Goal: Task Accomplishment & Management: Use online tool/utility

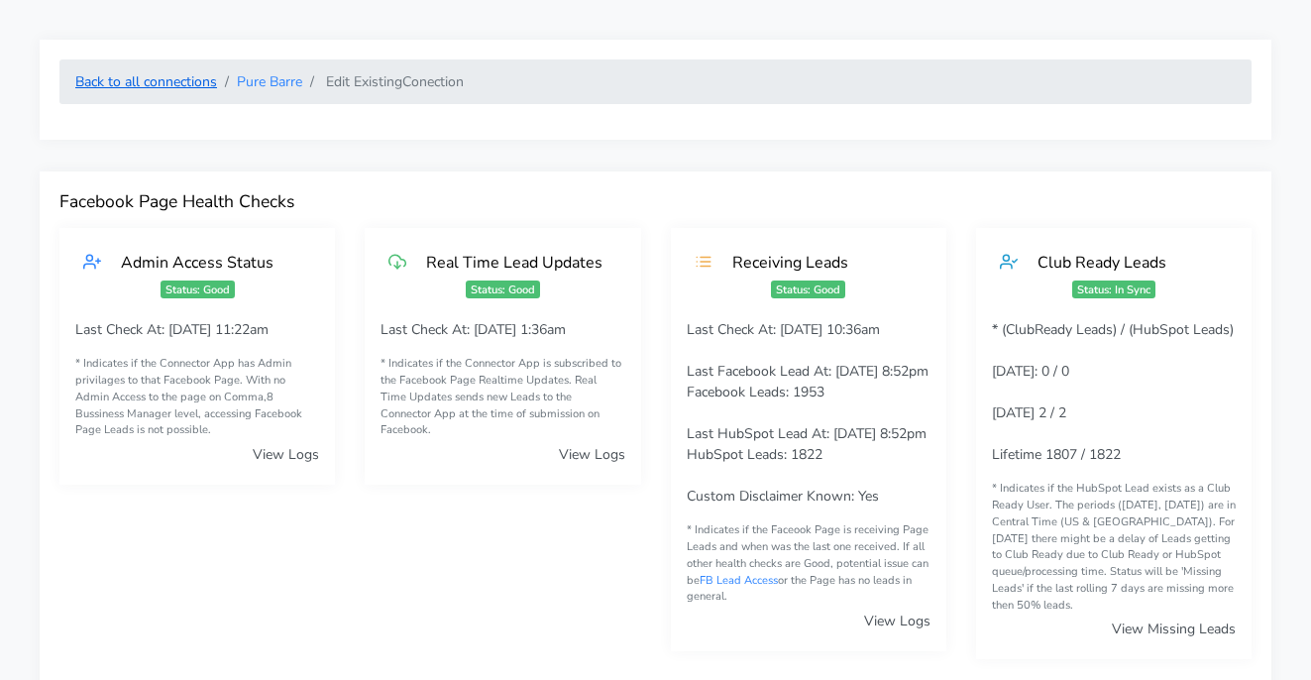
click at [185, 84] on link "Back to all connections" at bounding box center [146, 81] width 142 height 19
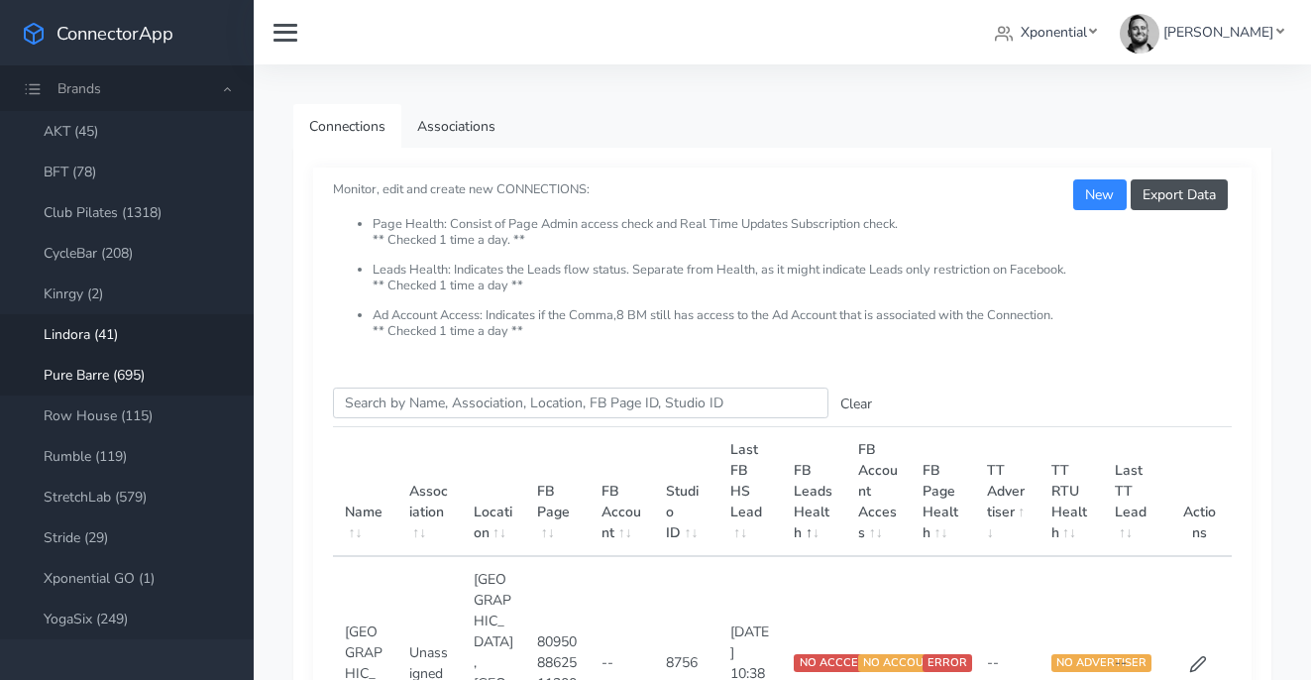
click at [96, 327] on link "Lindora (41)" at bounding box center [127, 334] width 254 height 41
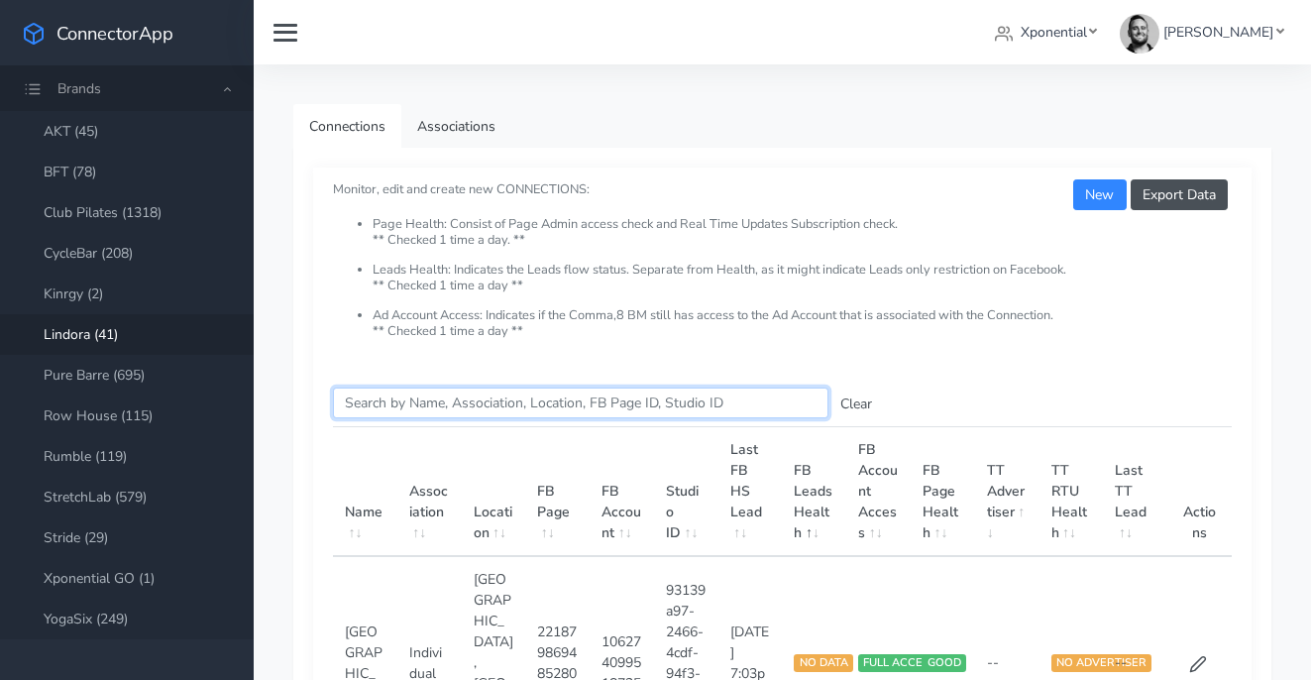
click at [448, 401] on input "Search this table" at bounding box center [580, 402] width 495 height 31
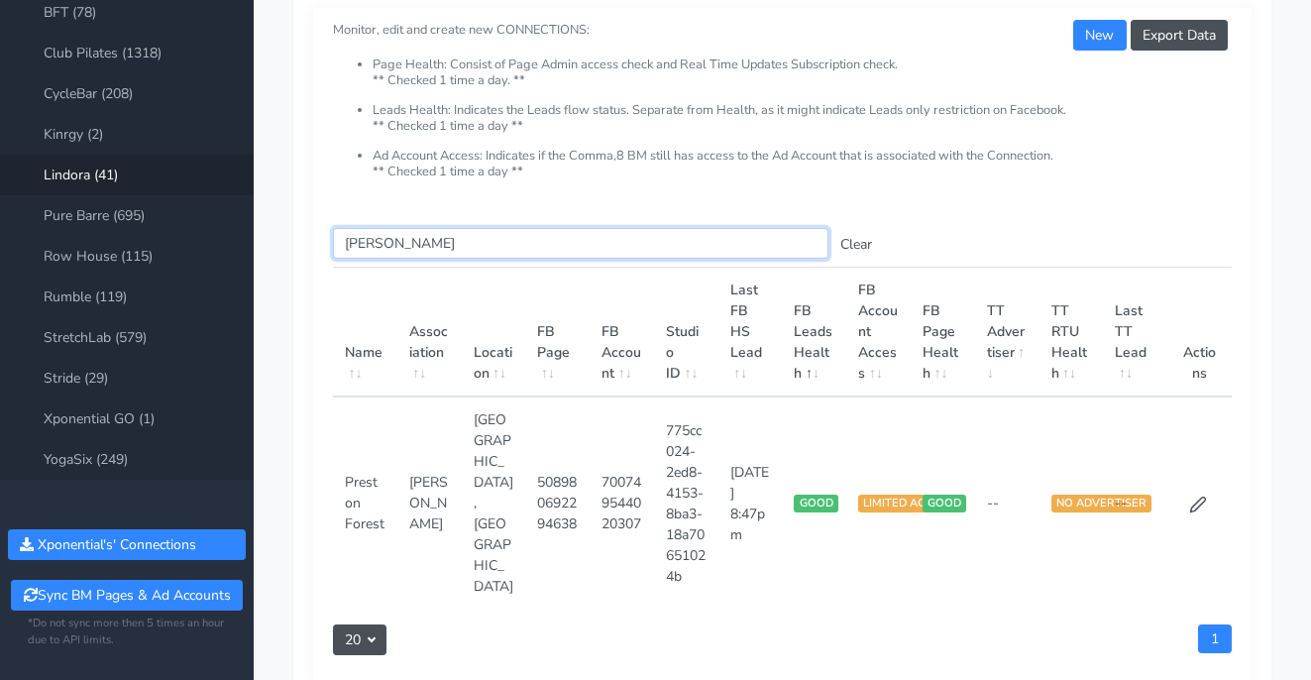
scroll to position [263, 0]
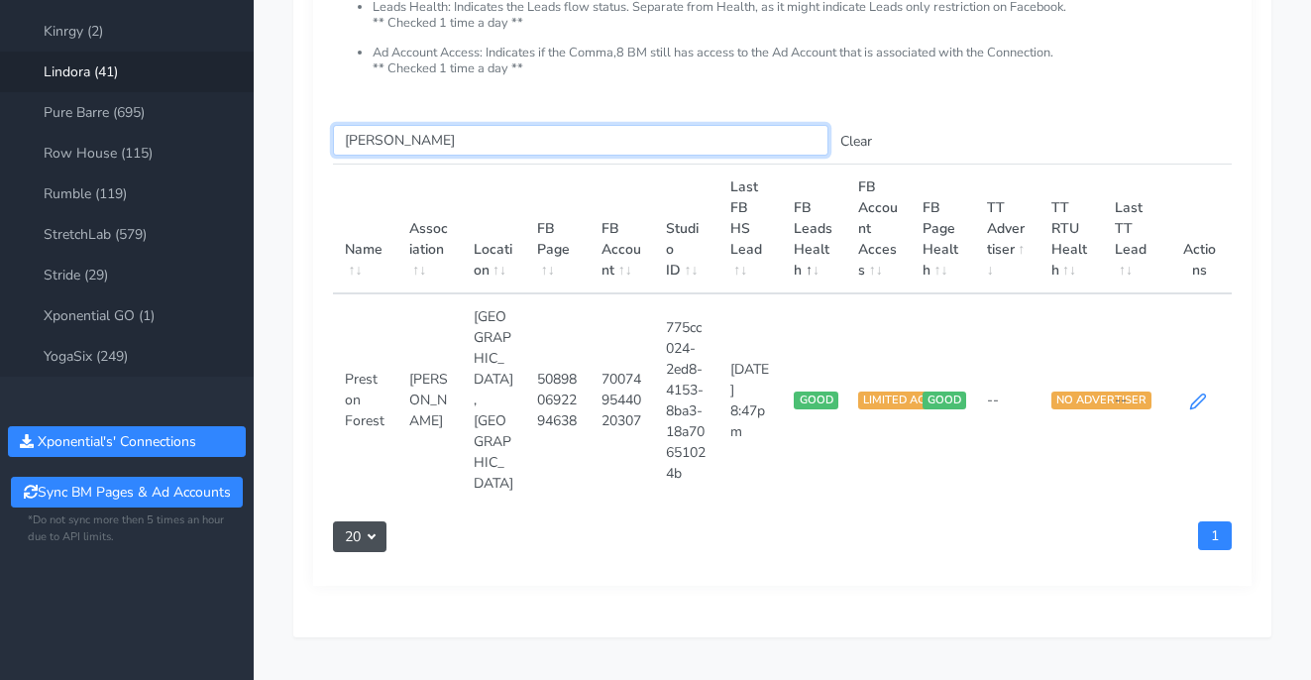
type input "[PERSON_NAME]"
click at [1200, 393] on icon at bounding box center [1198, 401] width 18 height 18
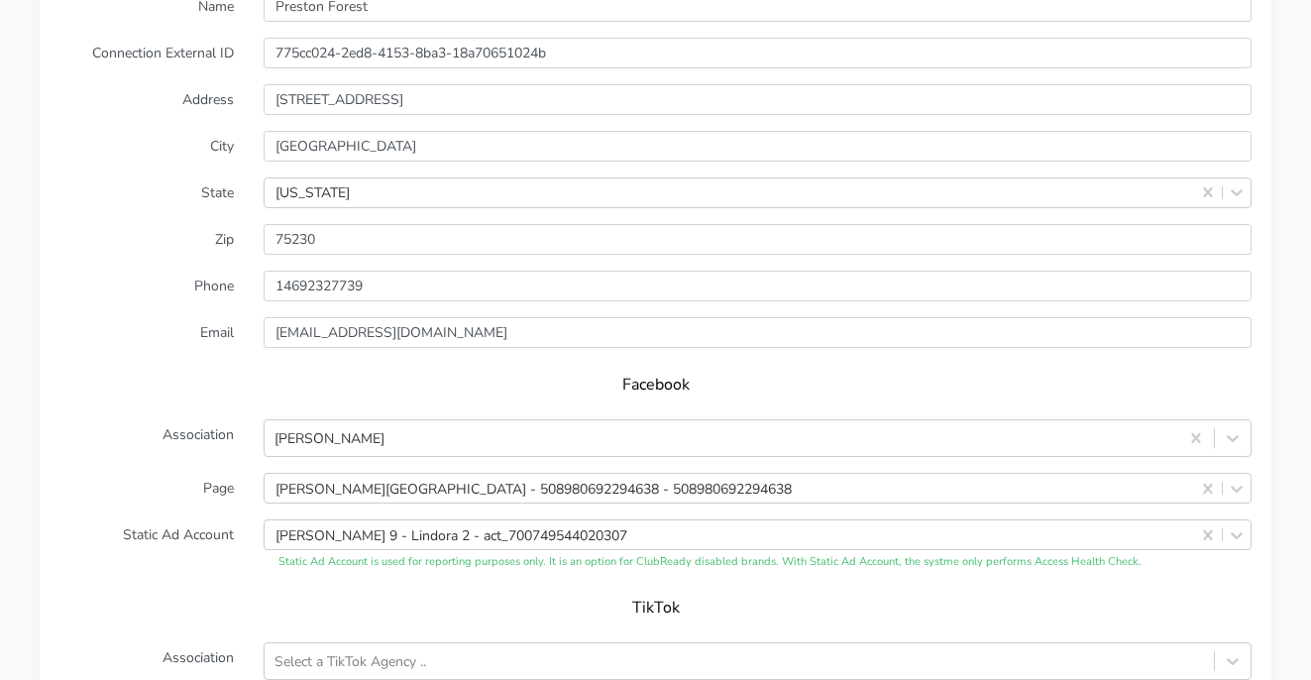
scroll to position [1566, 0]
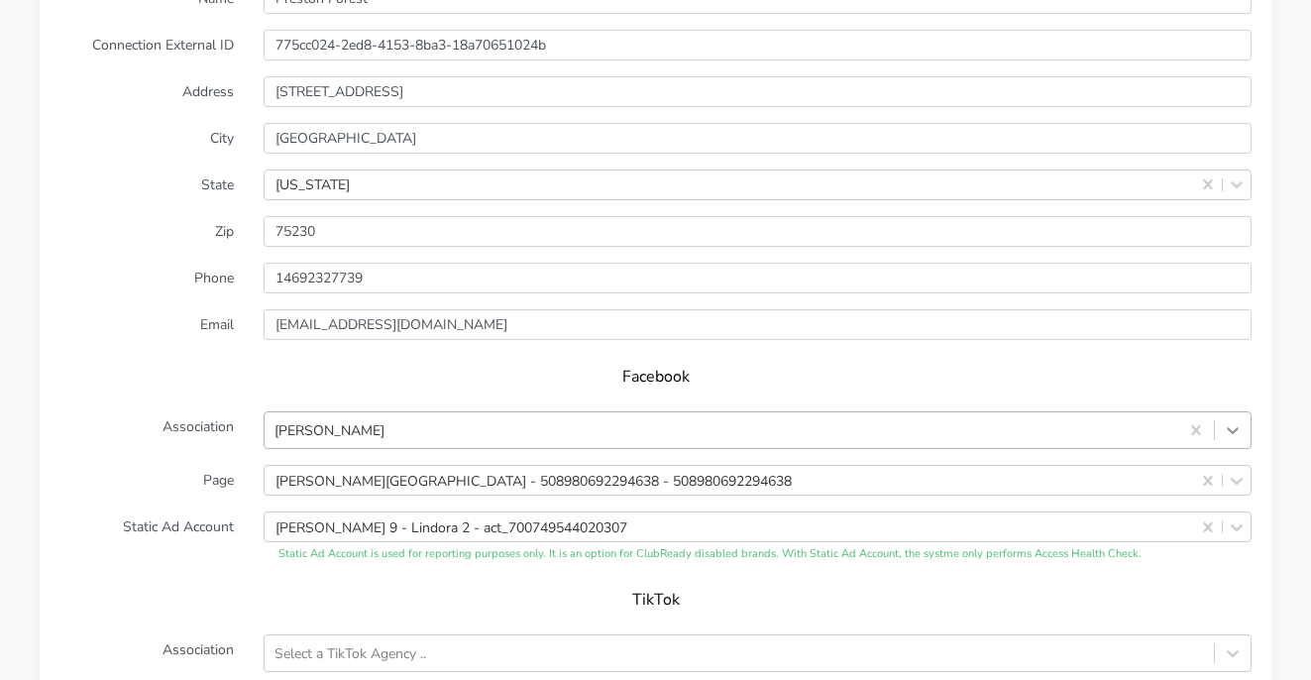
click at [1237, 420] on icon at bounding box center [1233, 430] width 20 height 20
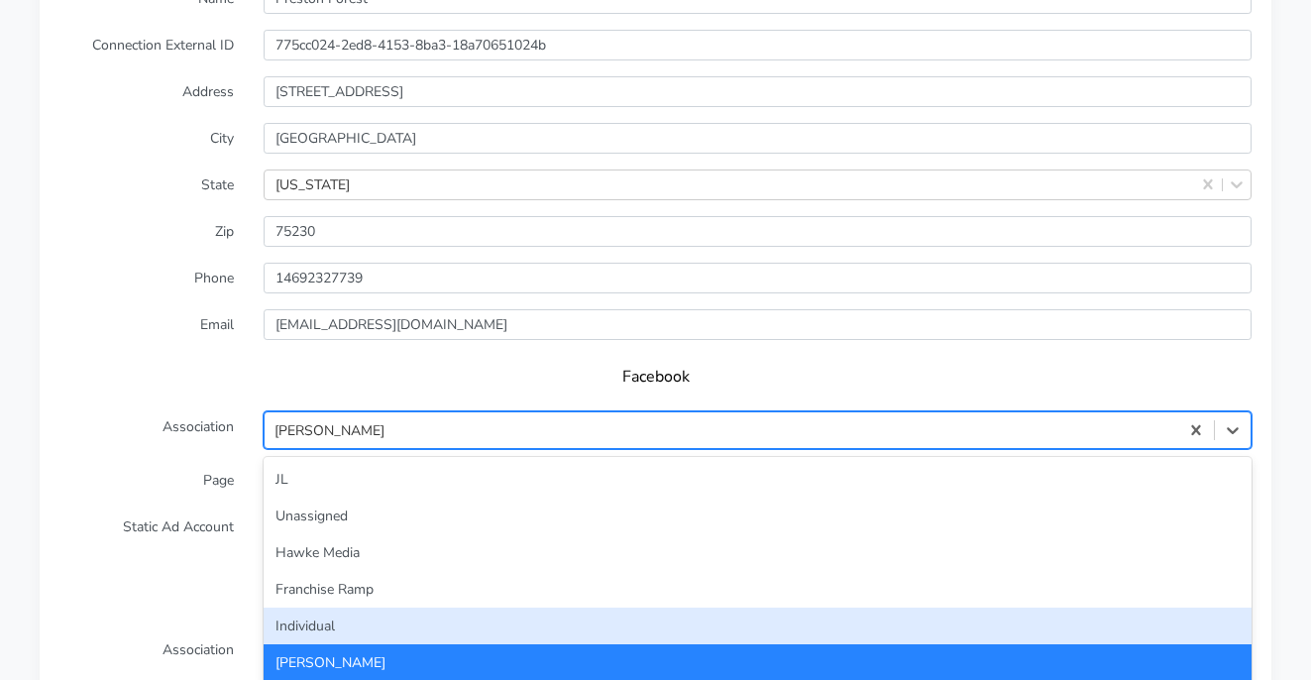
click at [1019, 607] on div "Individual" at bounding box center [758, 625] width 988 height 37
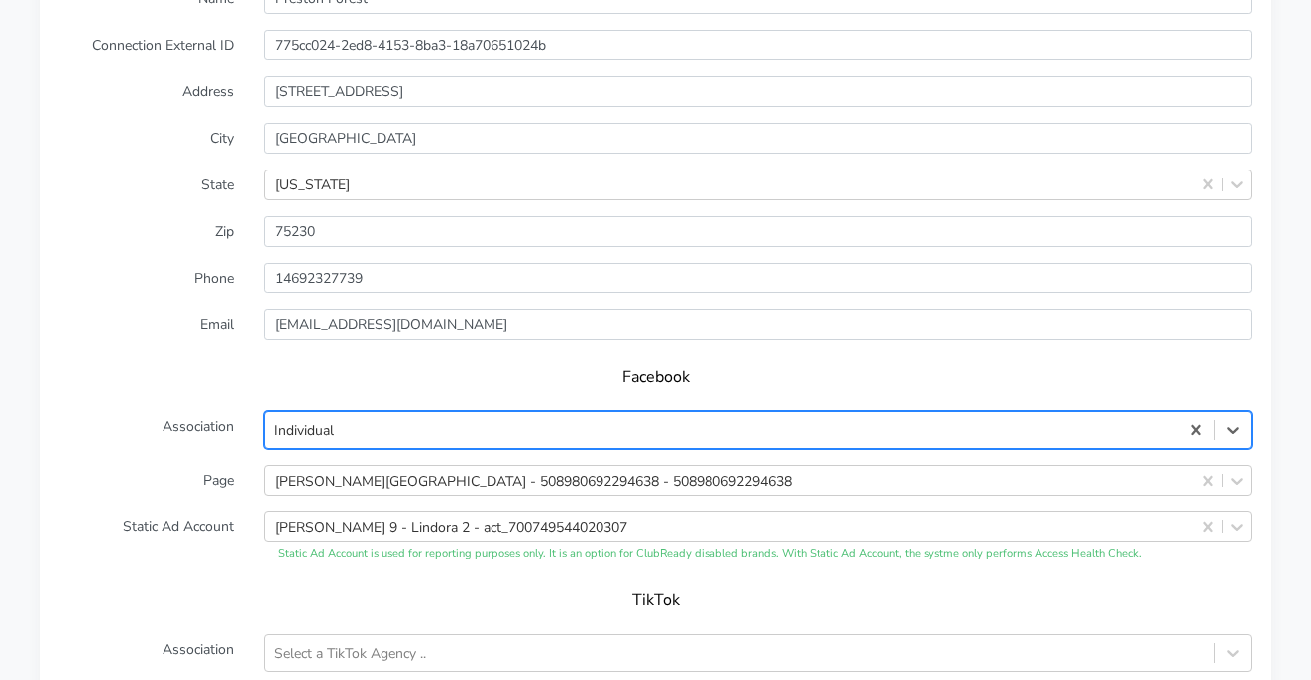
click at [444, 591] on h5 "TikTok" at bounding box center [655, 600] width 1152 height 19
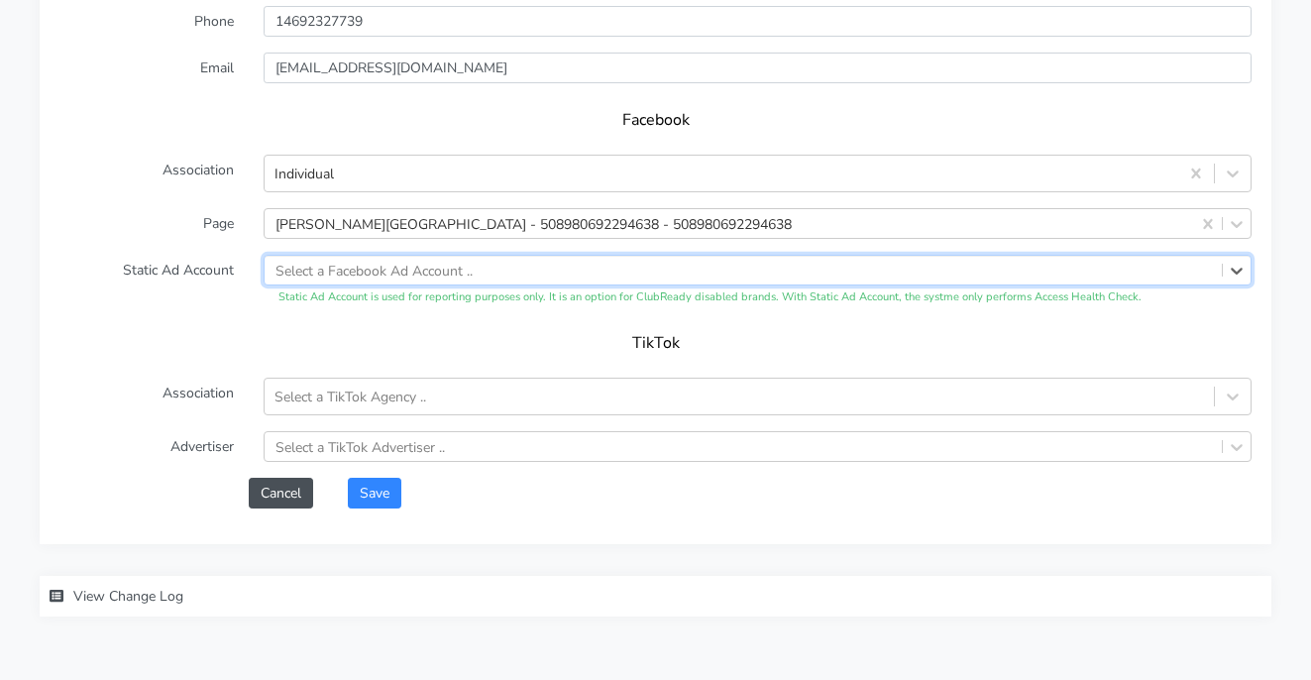
scroll to position [1867, 0]
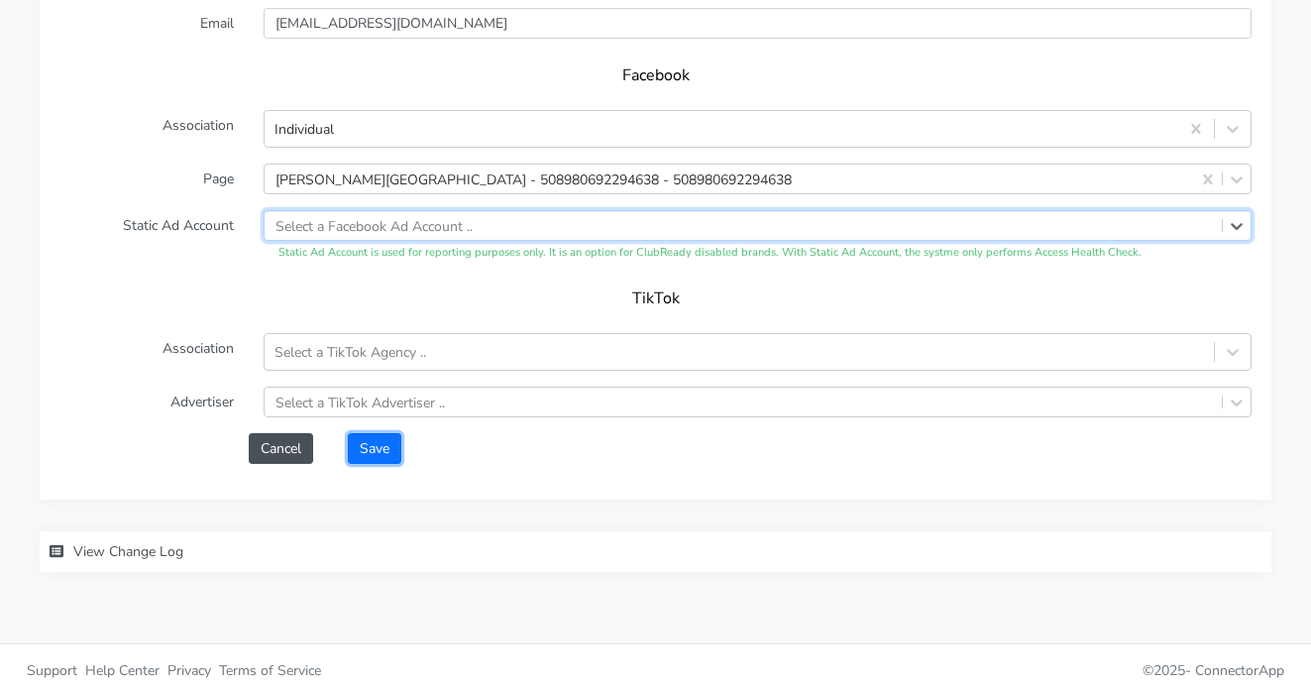
click at [357, 433] on button "Save" at bounding box center [375, 448] width 54 height 31
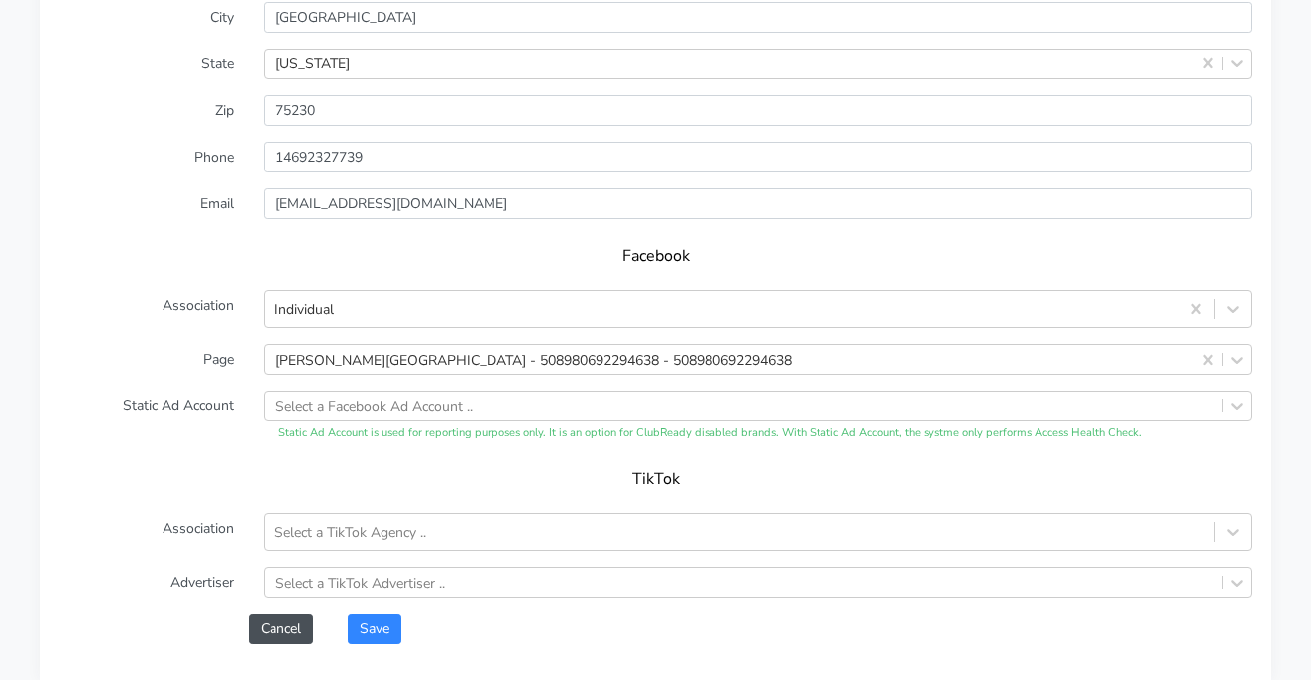
scroll to position [1778, 0]
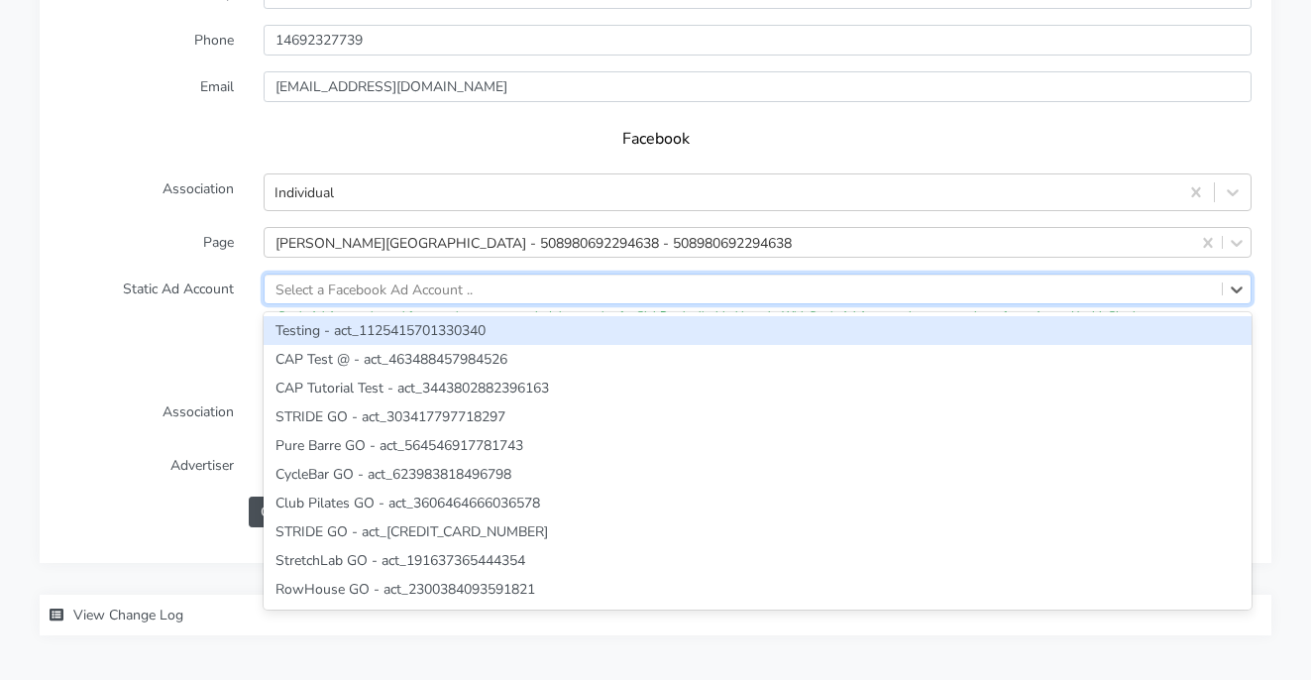
click at [388, 278] on div "Select a Facebook Ad Account .." at bounding box center [373, 288] width 197 height 21
paste input "820207823675432"
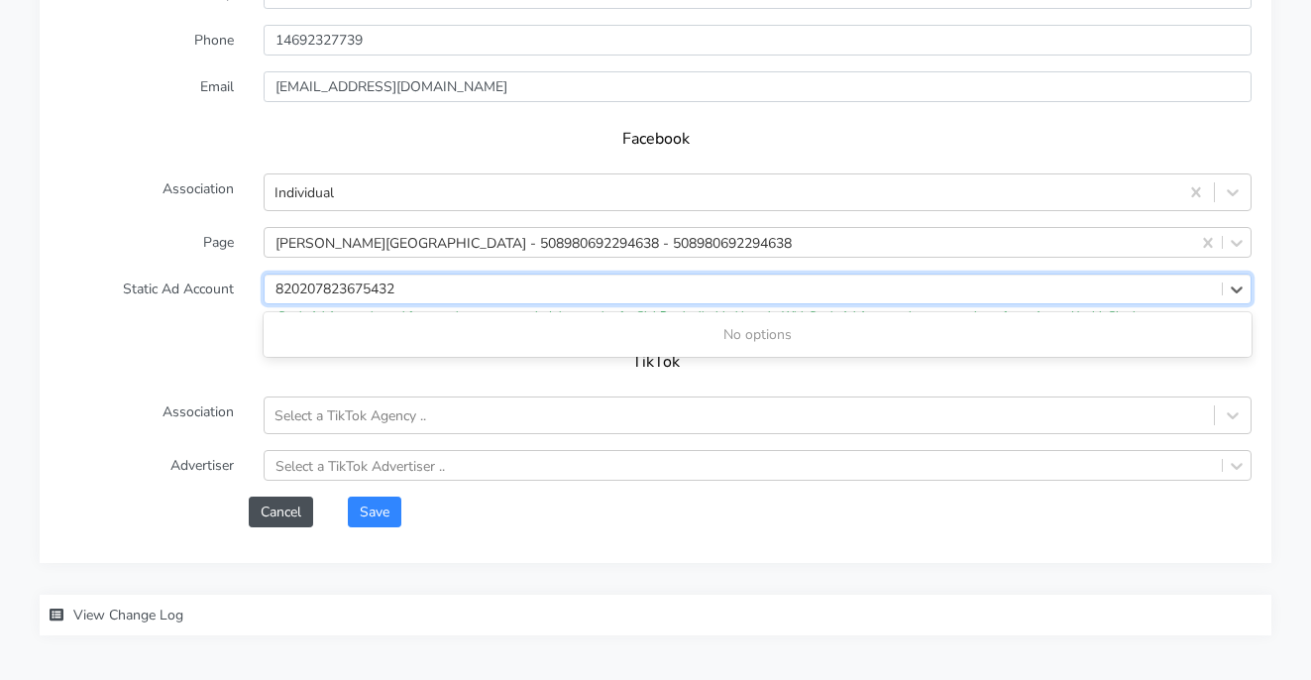
type input "820207823675432"
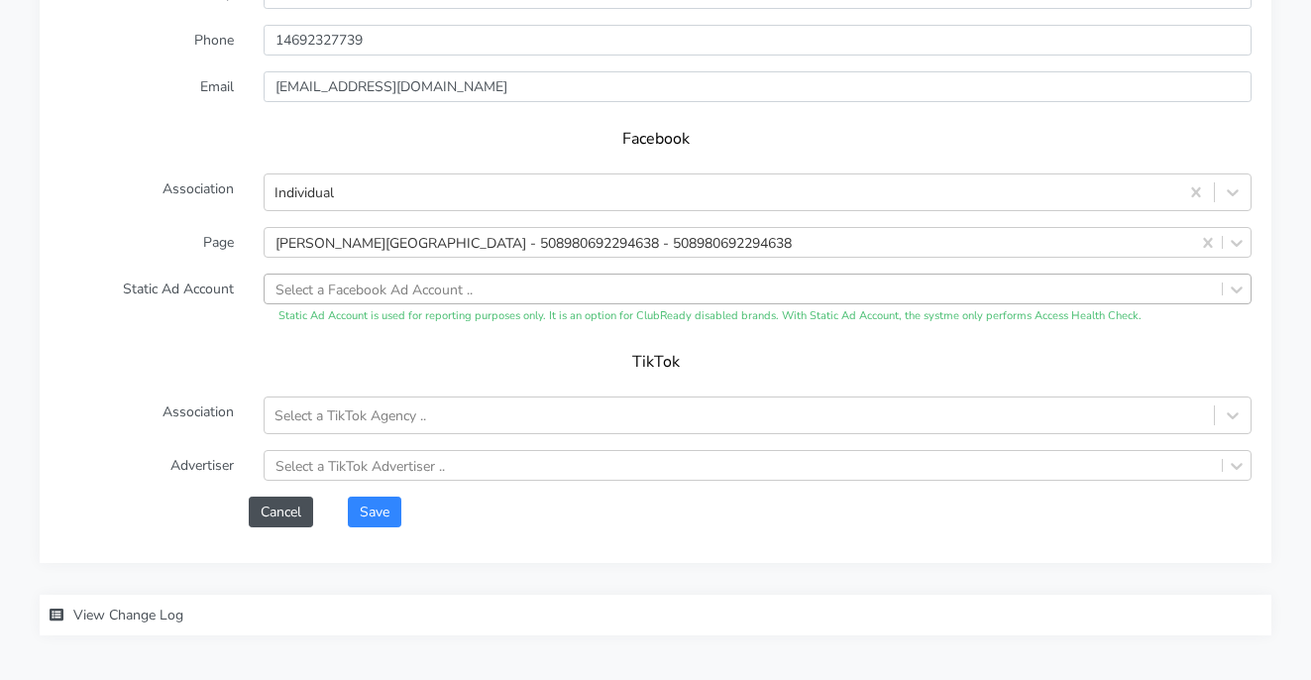
click at [203, 341] on div "TikTok" at bounding box center [655, 368] width 1192 height 55
click at [381, 496] on button "Save" at bounding box center [375, 511] width 54 height 31
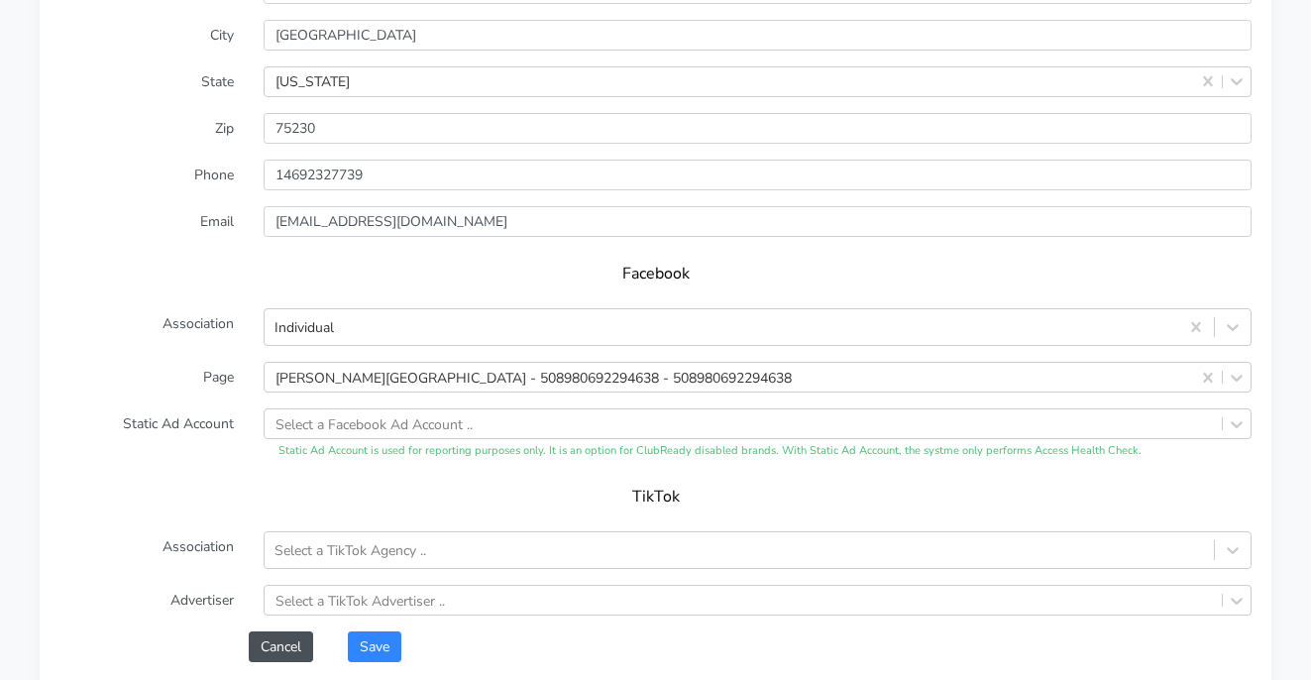
scroll to position [1651, 0]
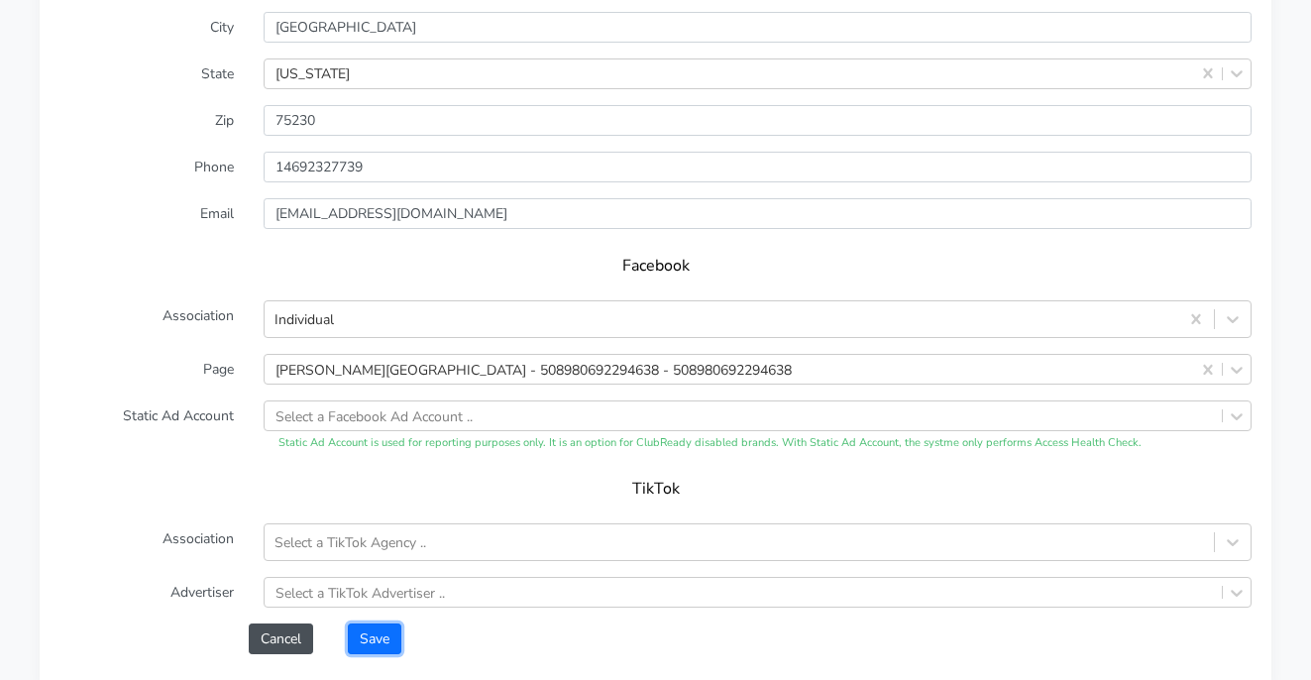
click at [371, 627] on button "Save" at bounding box center [375, 638] width 54 height 31
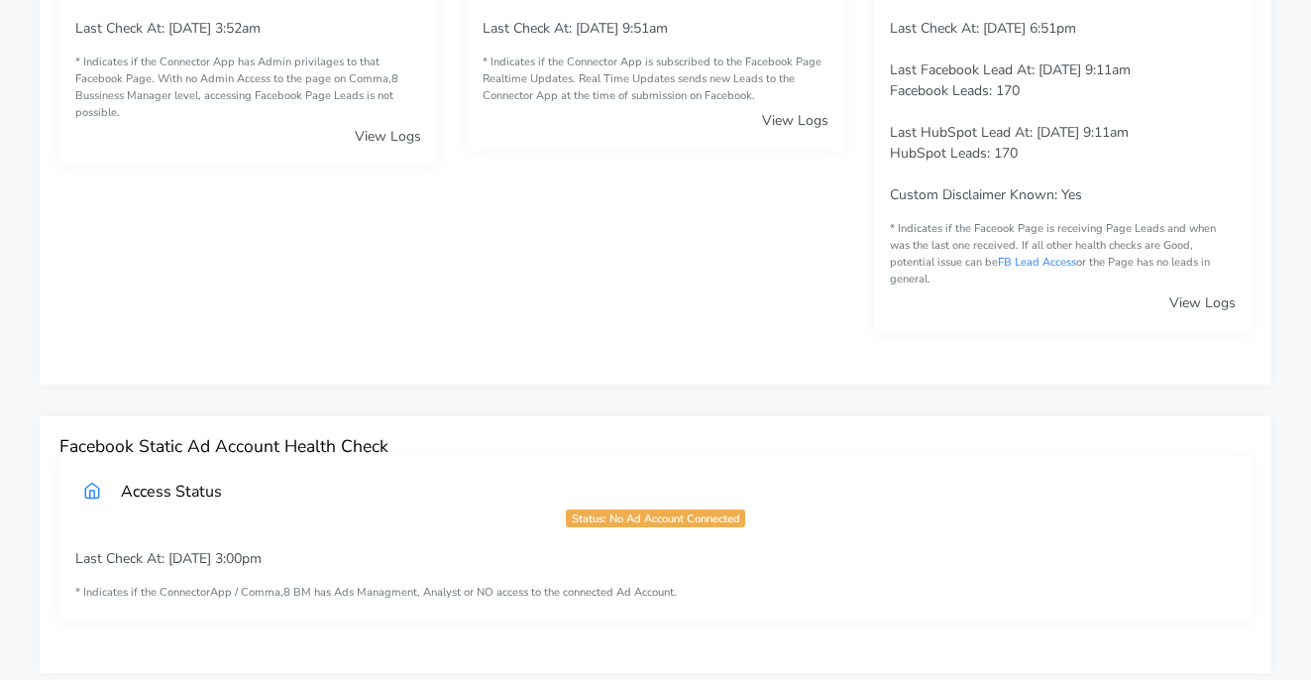
scroll to position [0, 0]
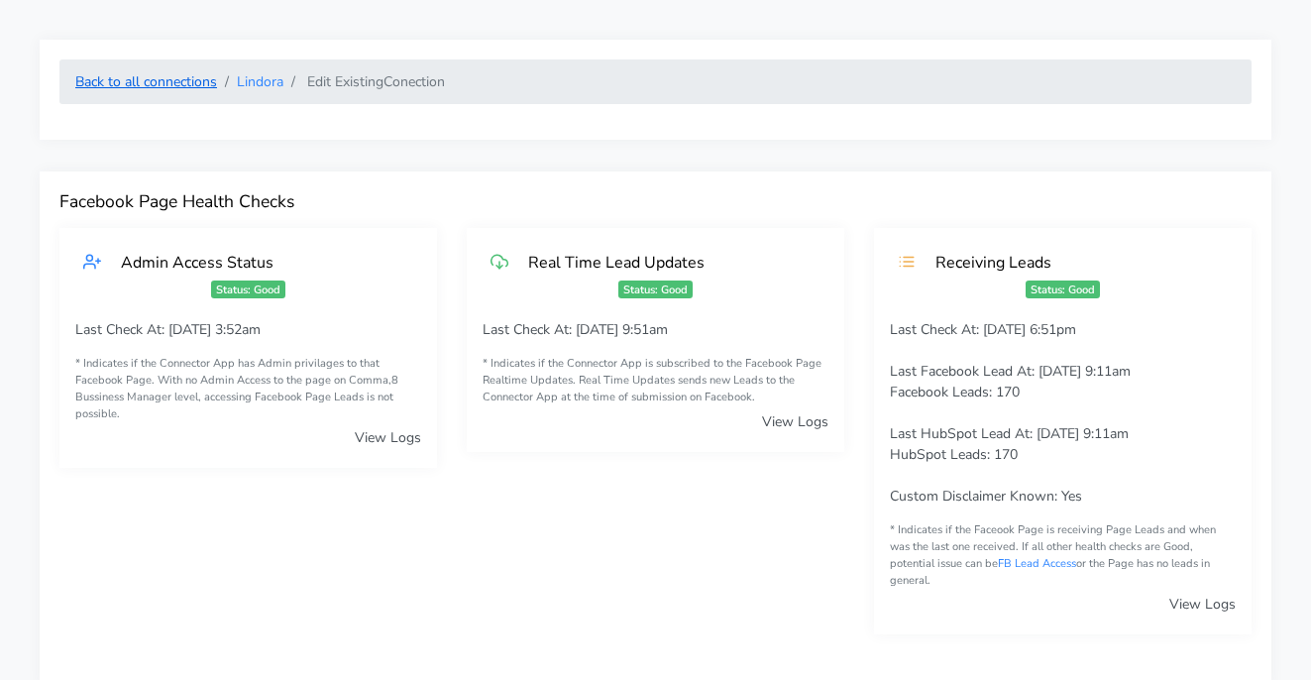
click at [179, 82] on link "Back to all connections" at bounding box center [146, 81] width 142 height 19
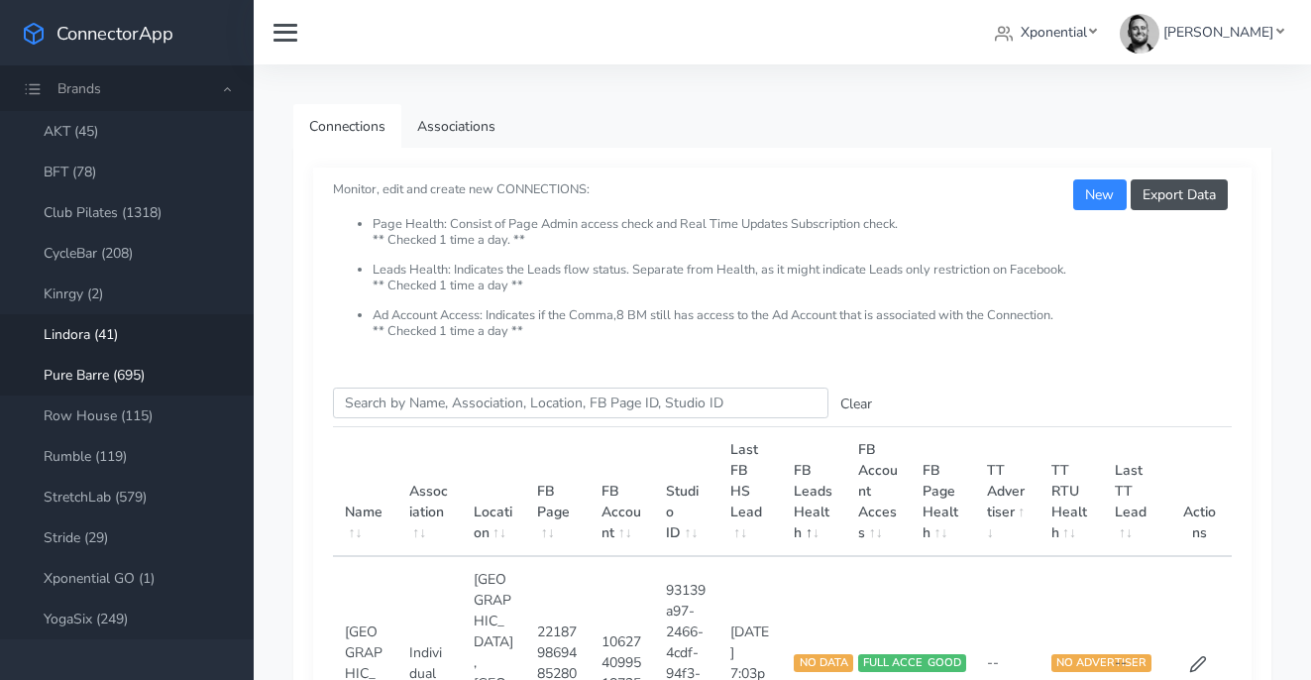
click at [102, 378] on link "Pure Barre (695)" at bounding box center [127, 375] width 254 height 41
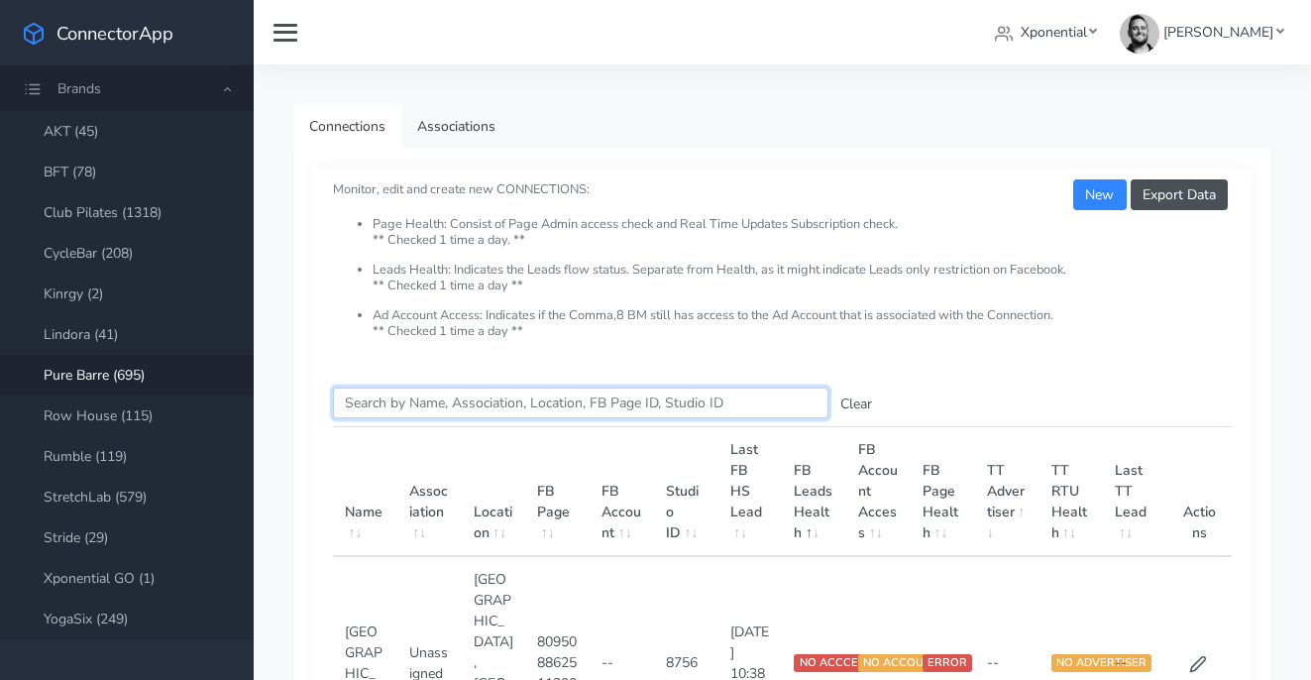
click at [383, 405] on input "Search this table" at bounding box center [580, 402] width 495 height 31
paste input "8419"
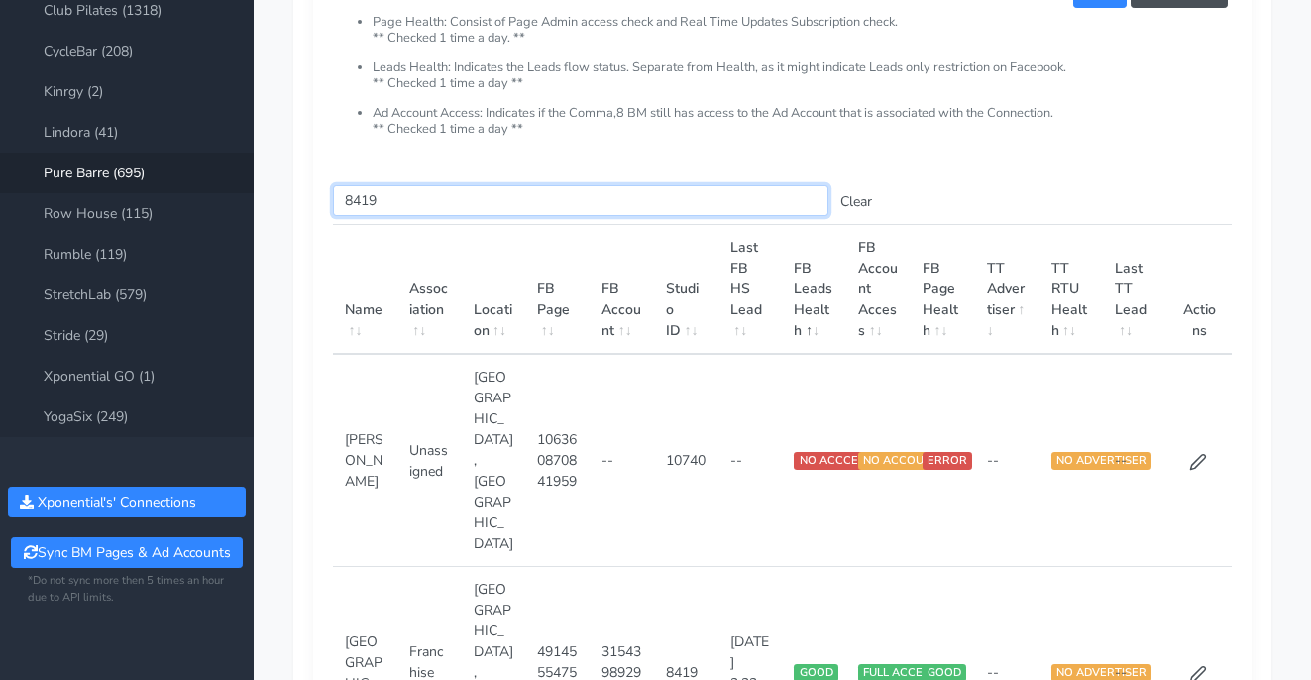
scroll to position [200, 0]
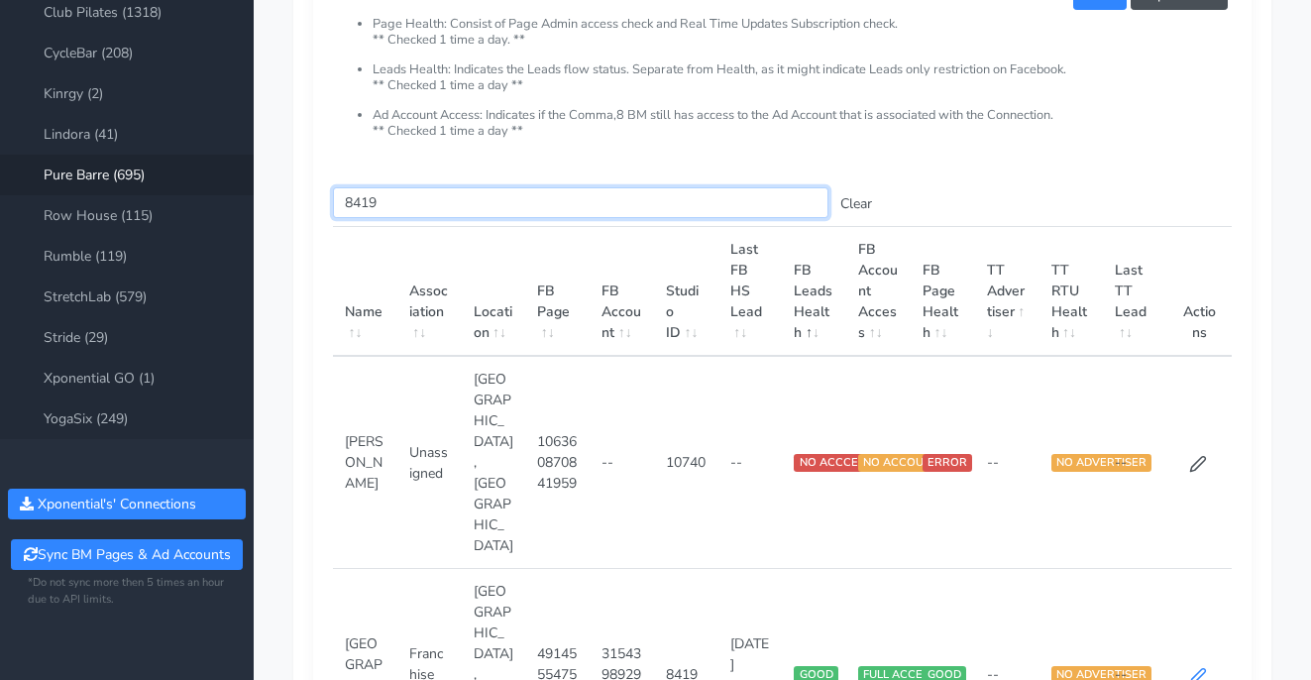
type input "8419"
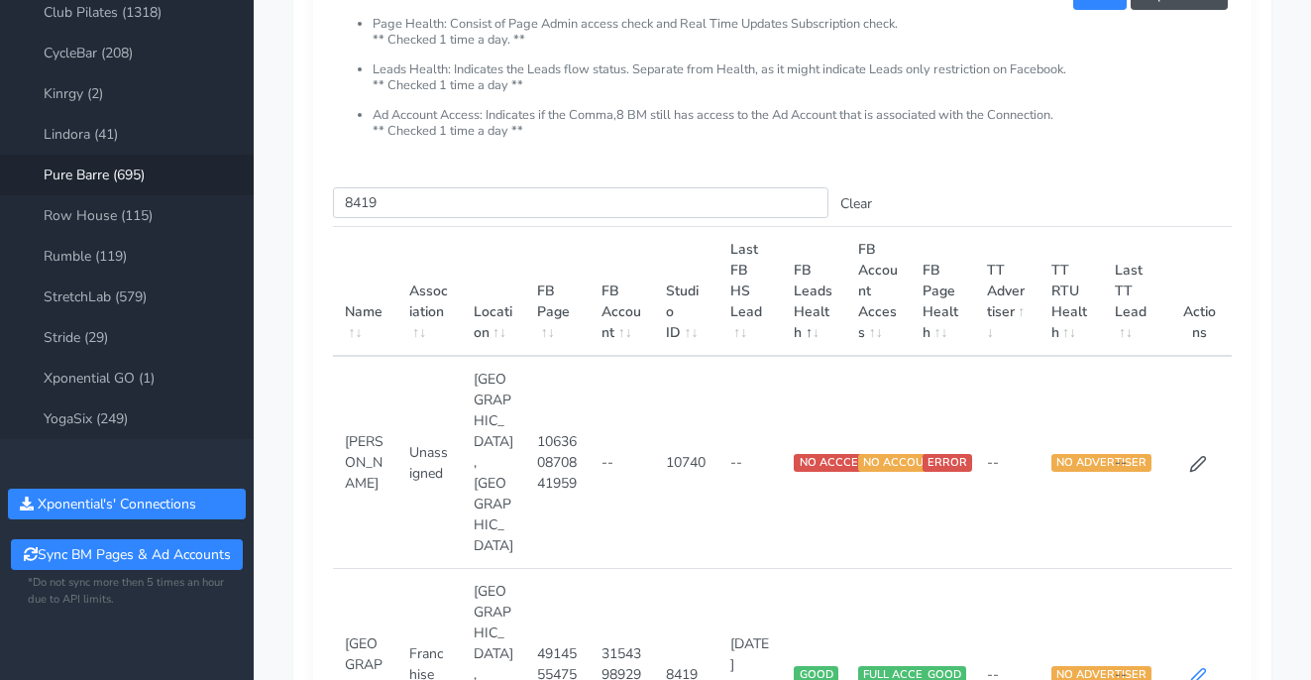
click at [1197, 667] on icon at bounding box center [1198, 676] width 18 height 18
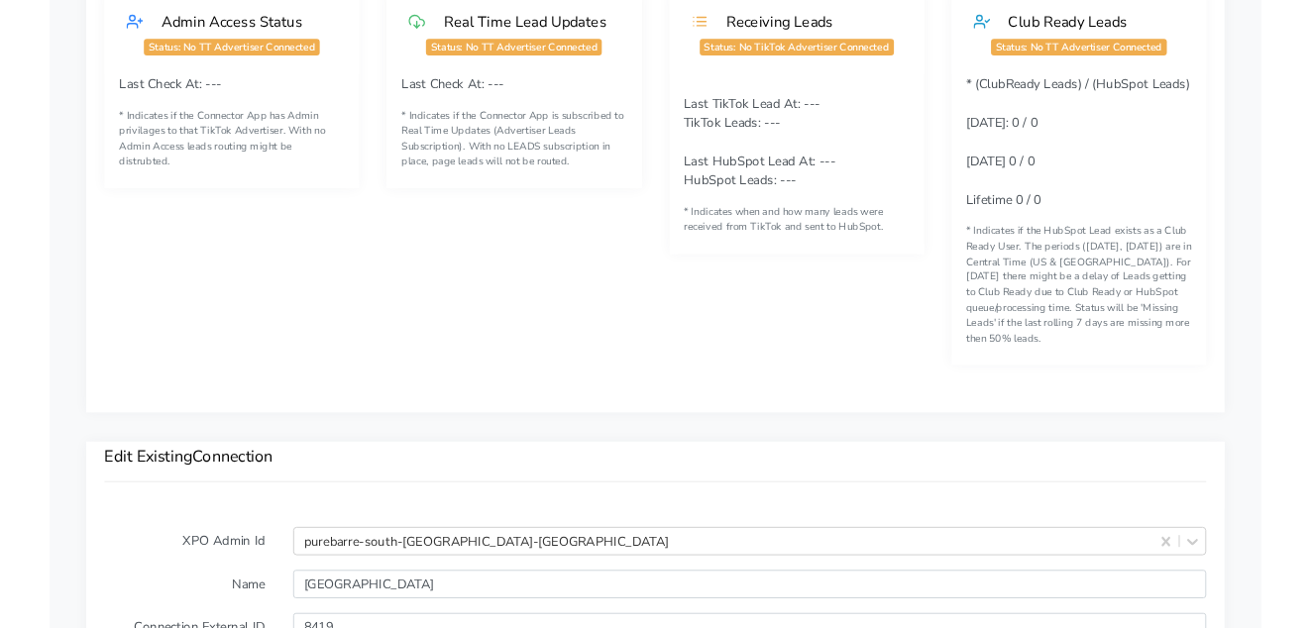
scroll to position [1149, 0]
